Goal: Communication & Community: Answer question/provide support

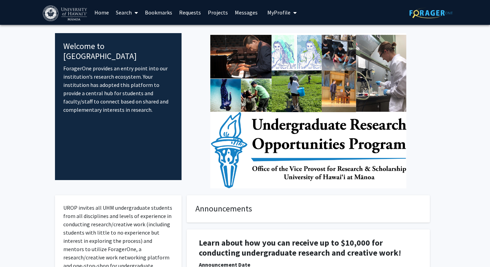
click at [242, 16] on link "Messages" at bounding box center [246, 12] width 30 height 24
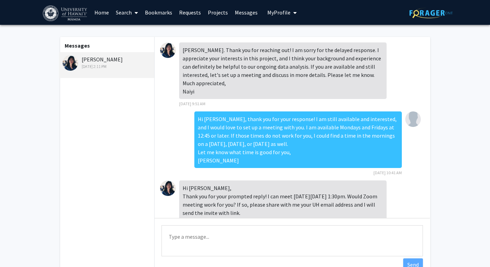
scroll to position [45, 0]
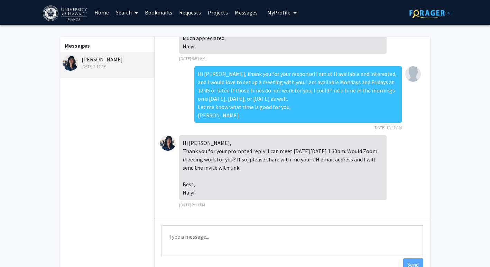
click at [238, 227] on textarea "Type a message" at bounding box center [291, 241] width 261 height 31
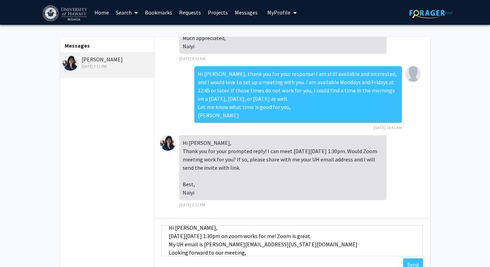
scroll to position [17, 0]
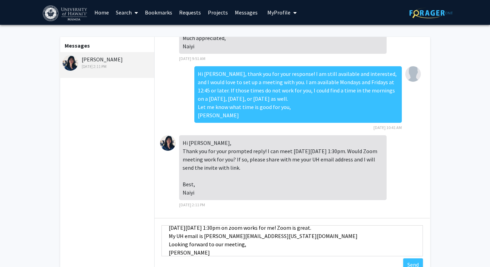
click at [256, 237] on textarea "Hi [PERSON_NAME], [DATE][DATE] 1:30pm on zoom works for me! Zoom is great. My U…" at bounding box center [291, 241] width 261 height 31
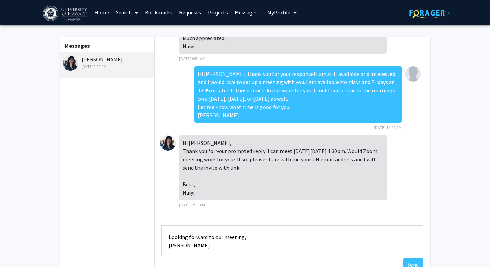
scroll to position [33, 0]
click at [219, 245] on textarea "Hi [PERSON_NAME], [DATE][DATE] 1:30pm on zoom works for me! Zoom is great. My U…" at bounding box center [291, 241] width 261 height 31
type textarea "Hi [PERSON_NAME], [DATE][DATE] 1:30pm on zoom works for me! Zoom is great. My U…"
click at [408, 262] on button "Send" at bounding box center [413, 265] width 20 height 12
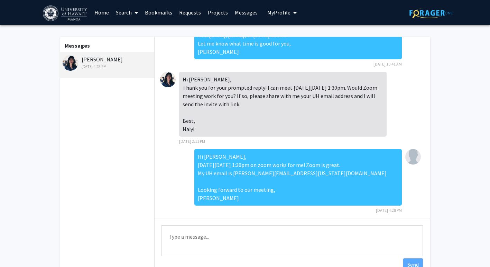
scroll to position [102, 0]
